Goal: Check status: Check status

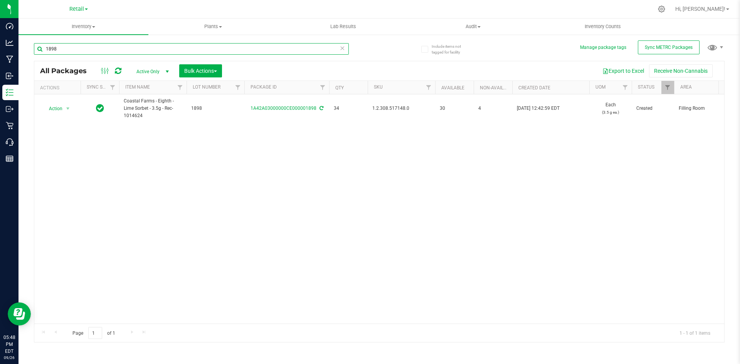
drag, startPoint x: 89, startPoint y: 49, endPoint x: -391, endPoint y: 49, distance: 479.6
click at [0, 49] on html "Dashboard Analytics Manufacturing Inbound Inventory Outbound Retail Call Center…" at bounding box center [370, 182] width 740 height 364
type input "1A42A03000005DD000006623"
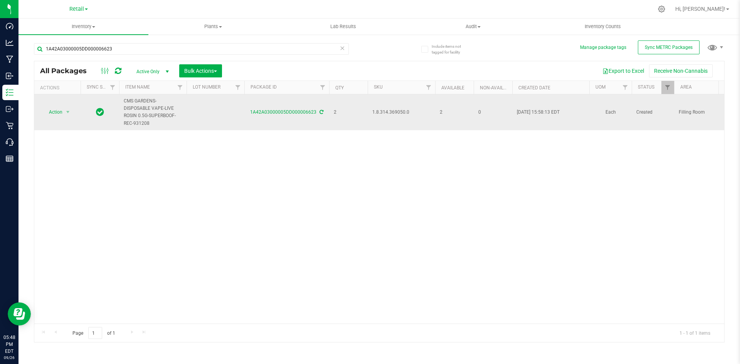
click at [392, 113] on span "1.8.314.369050.0" at bounding box center [401, 112] width 58 height 7
copy span "1.8.314.369050.0"
